Goal: Information Seeking & Learning: Learn about a topic

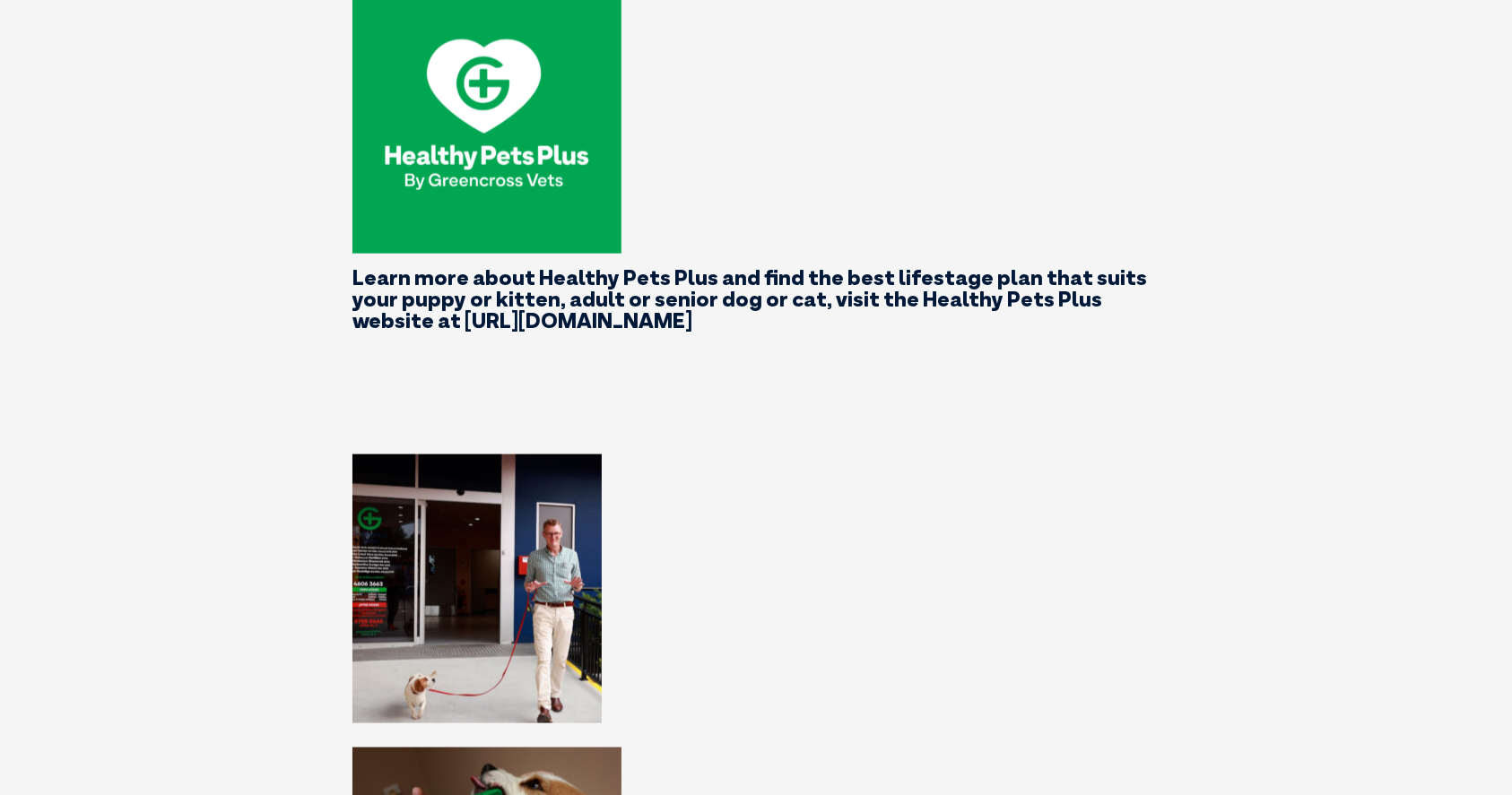
scroll to position [2262, 0]
